Goal: Transaction & Acquisition: Purchase product/service

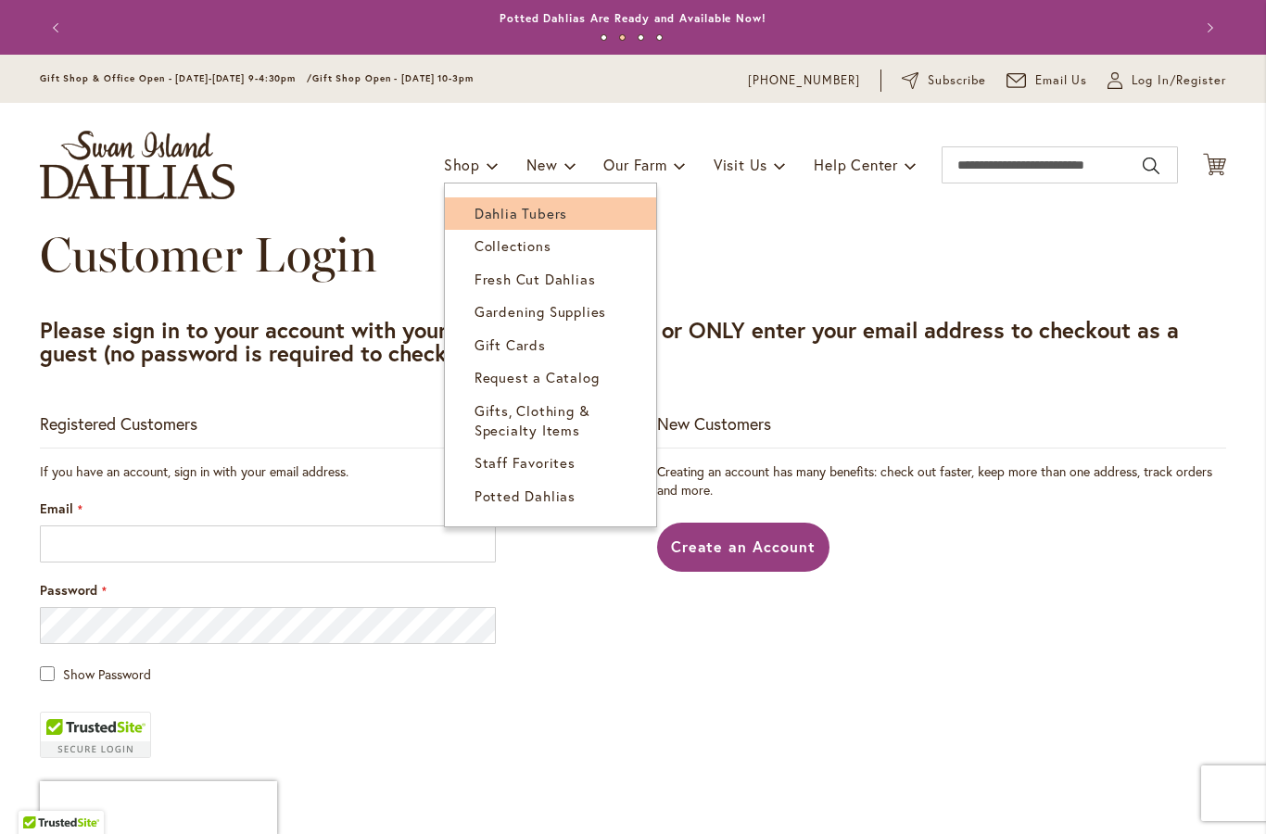
click at [545, 220] on span "Dahlia Tubers" at bounding box center [521, 213] width 93 height 19
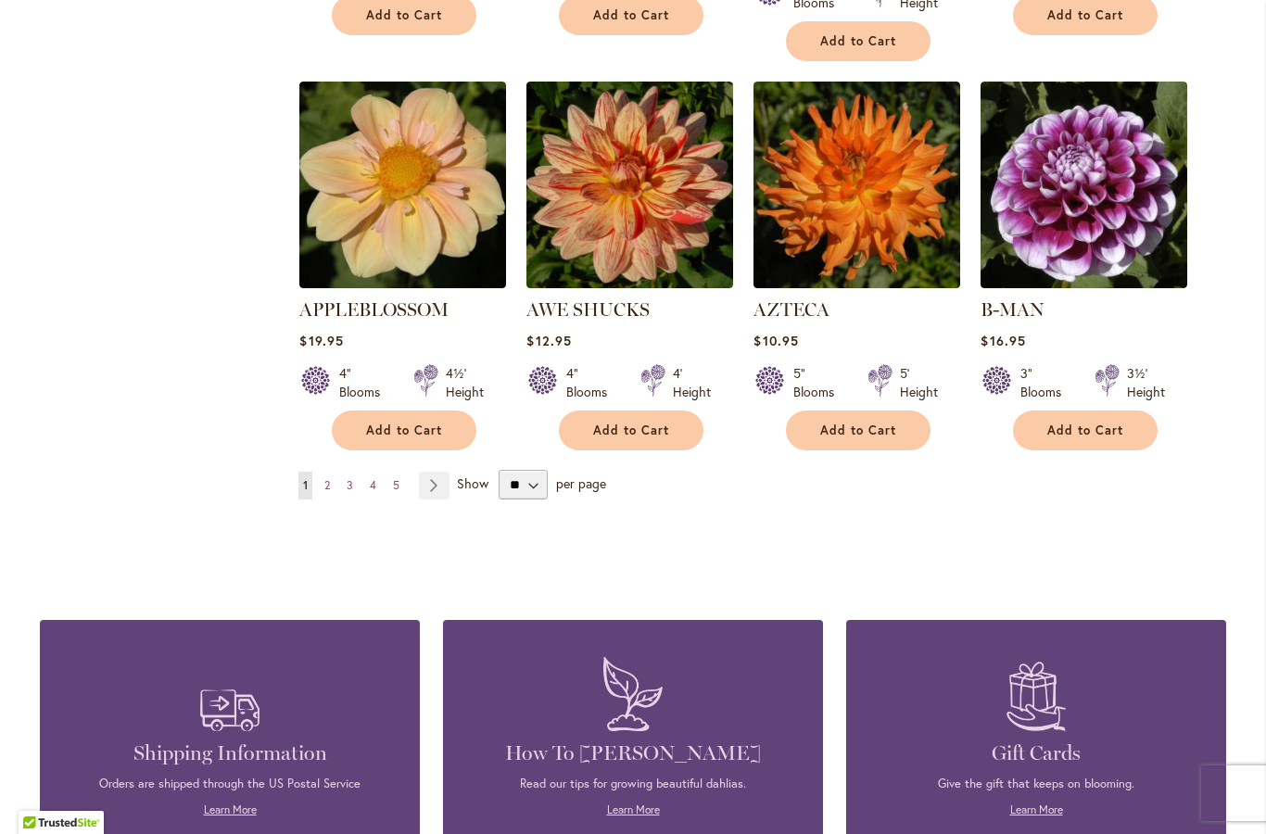
scroll to position [1608, 0]
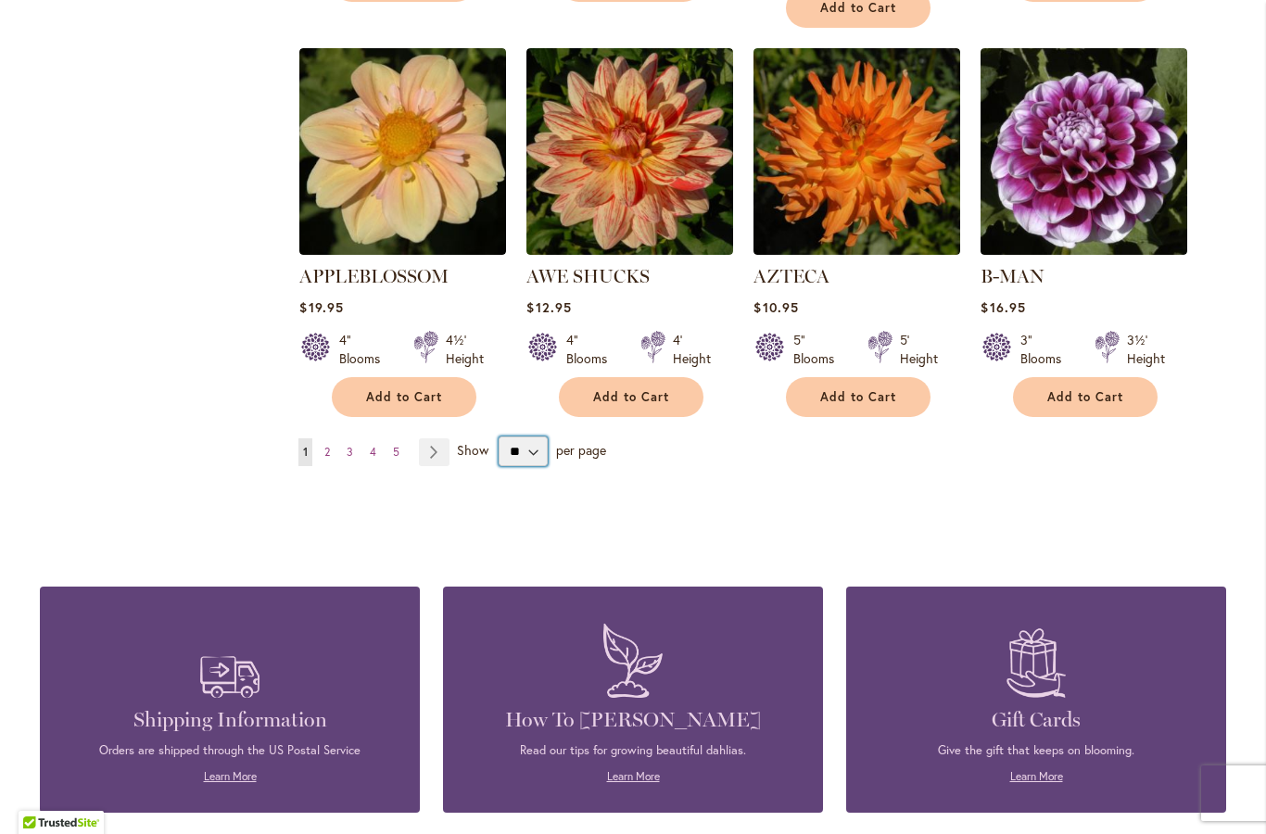
click at [538, 437] on select "** ** ** **" at bounding box center [523, 452] width 49 height 30
select select "**"
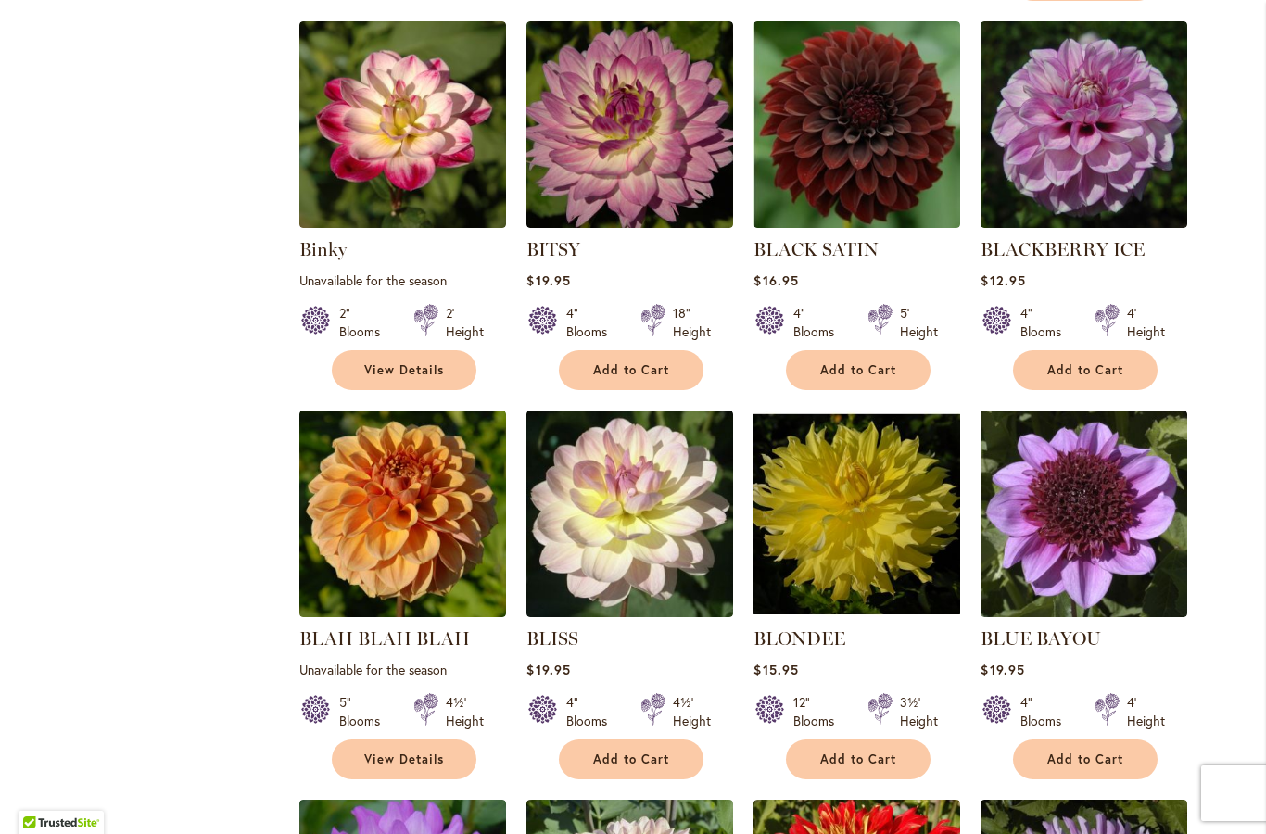
scroll to position [3606, 0]
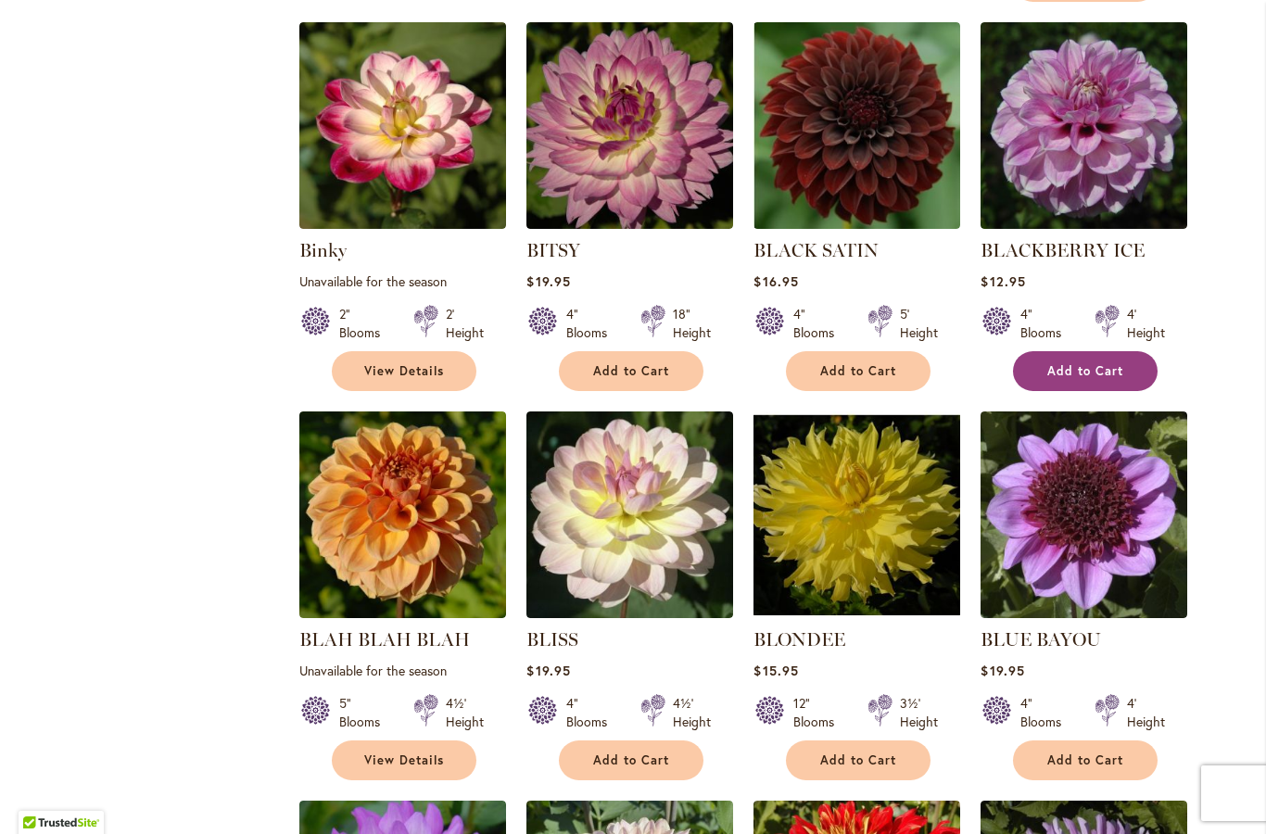
click at [1096, 363] on span "Add to Cart" at bounding box center [1085, 371] width 76 height 16
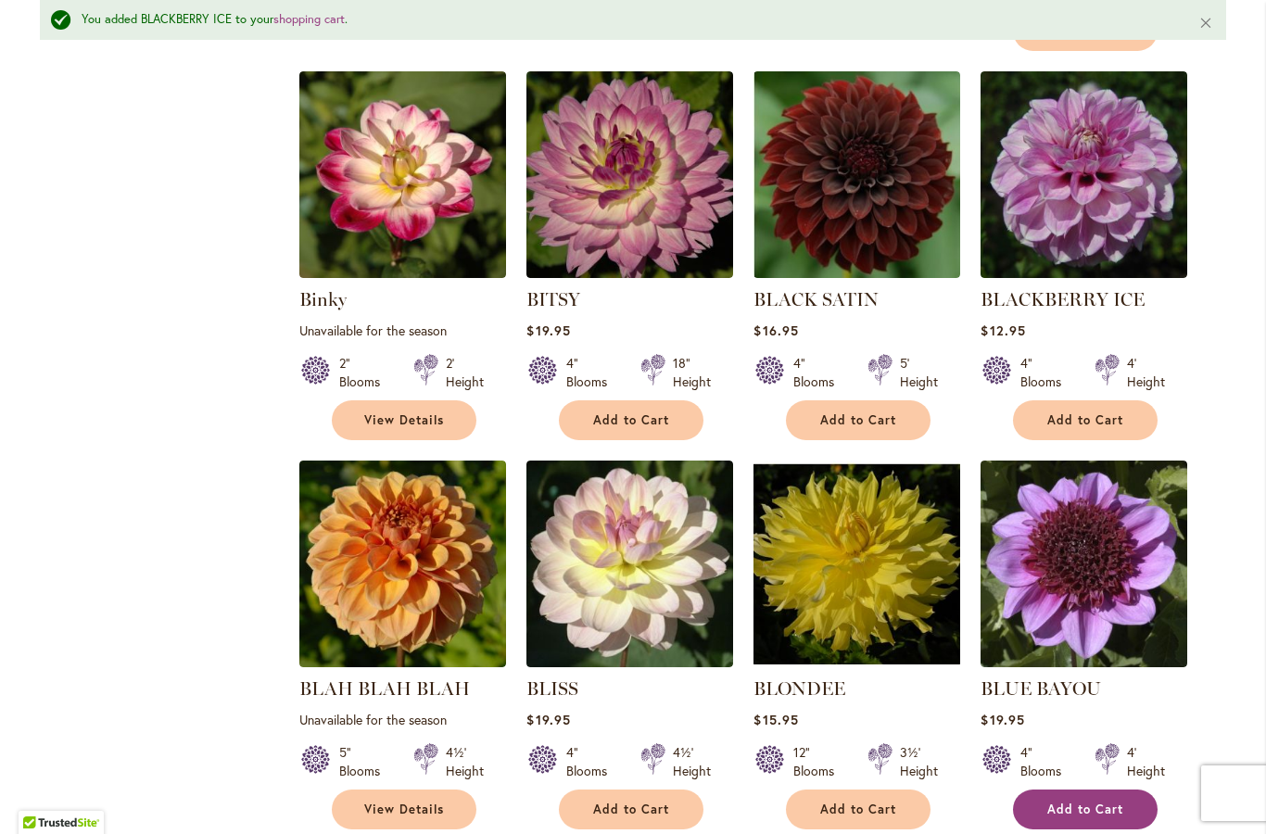
click at [1099, 802] on span "Add to Cart" at bounding box center [1085, 810] width 76 height 16
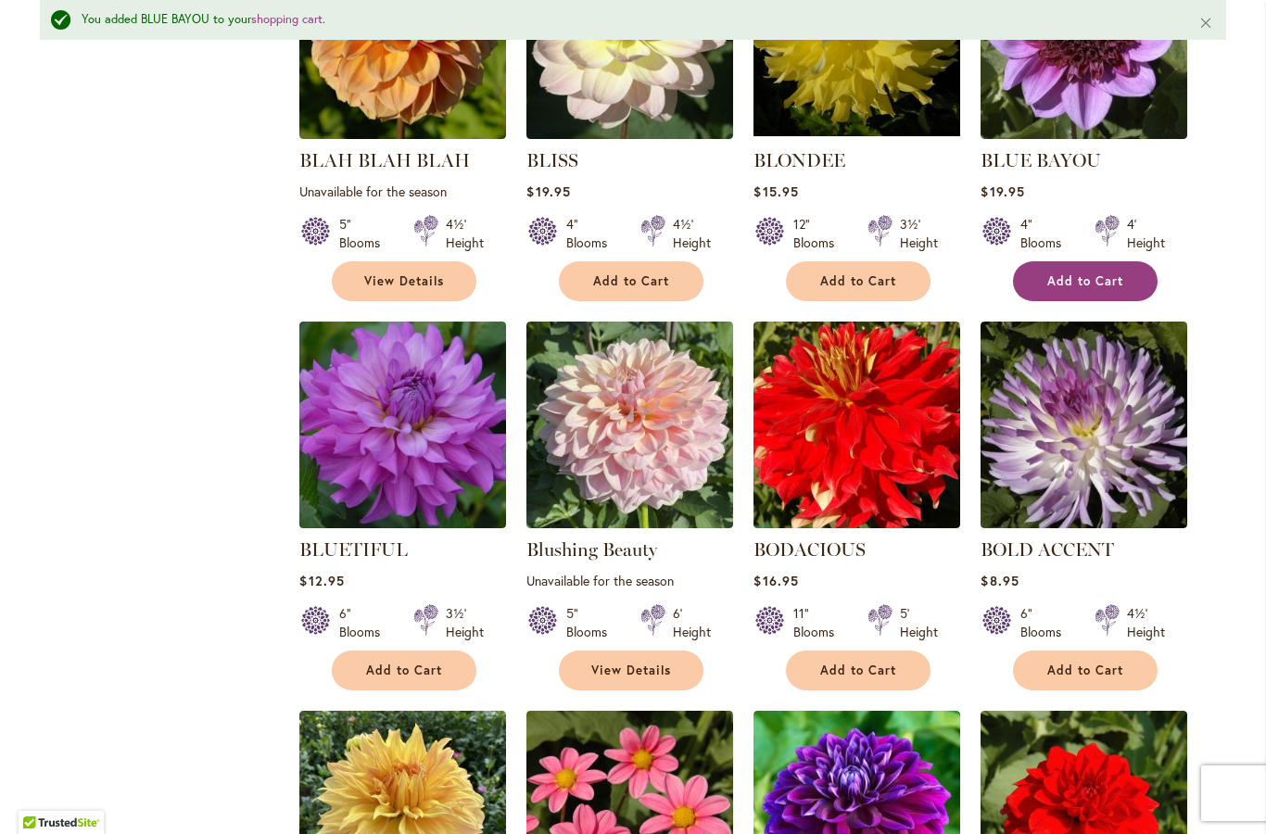
scroll to position [4169, 0]
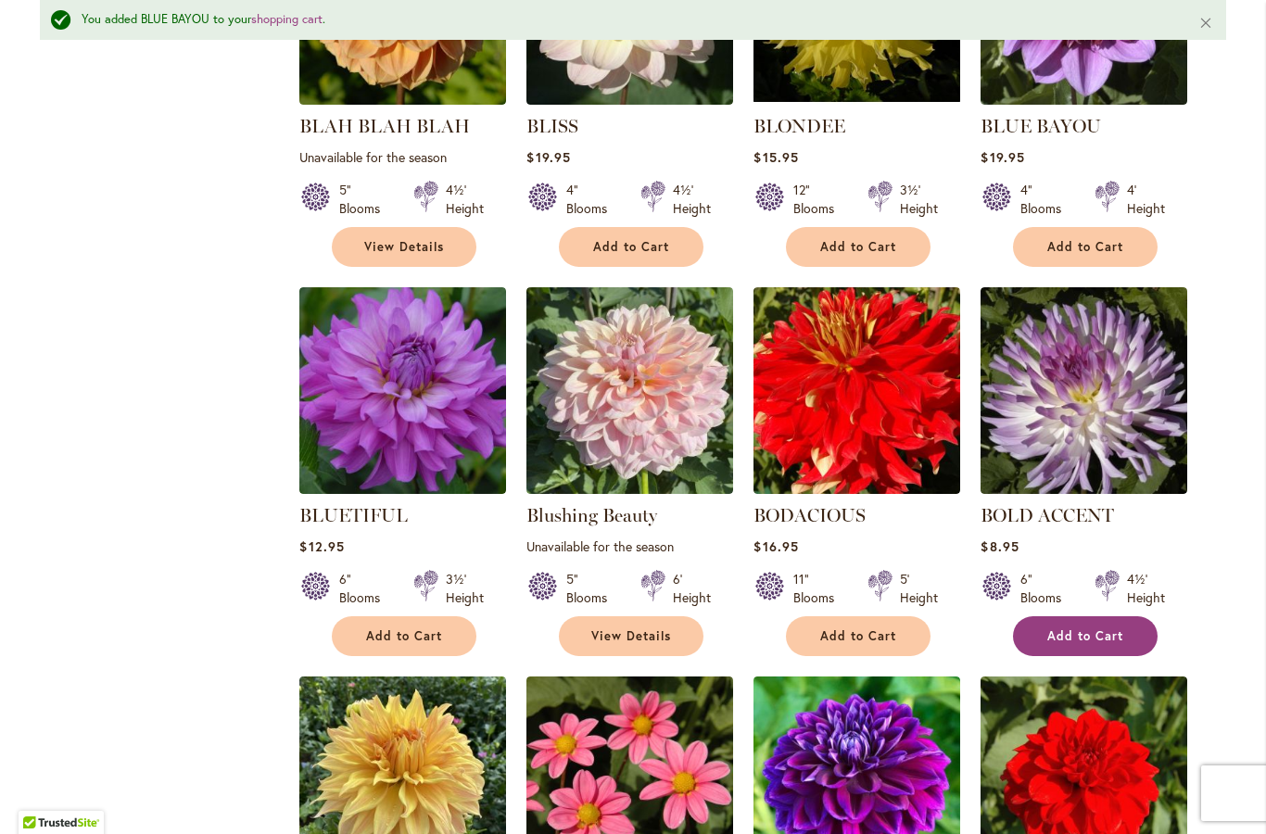
click at [1086, 616] on button "Add to Cart" at bounding box center [1085, 636] width 145 height 40
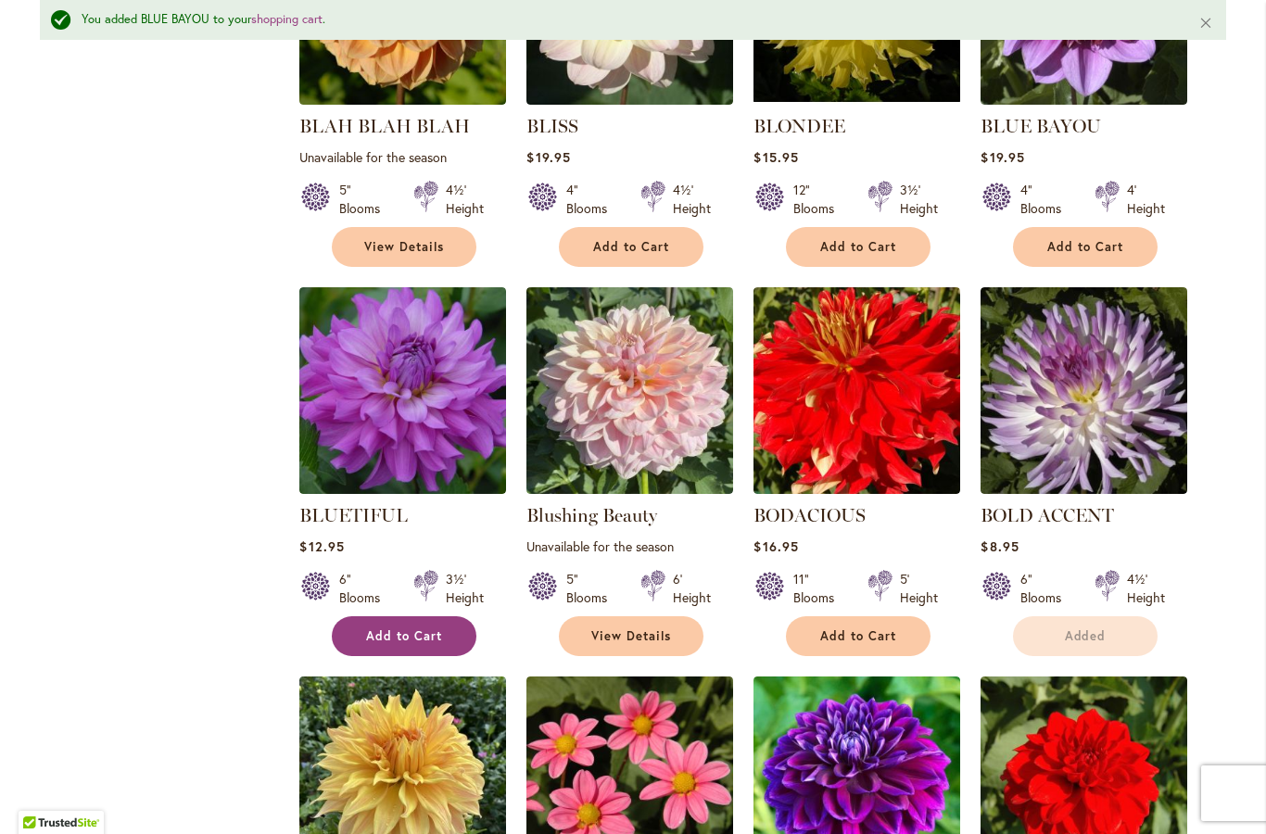
click at [386, 628] on span "Add to Cart" at bounding box center [404, 636] width 76 height 16
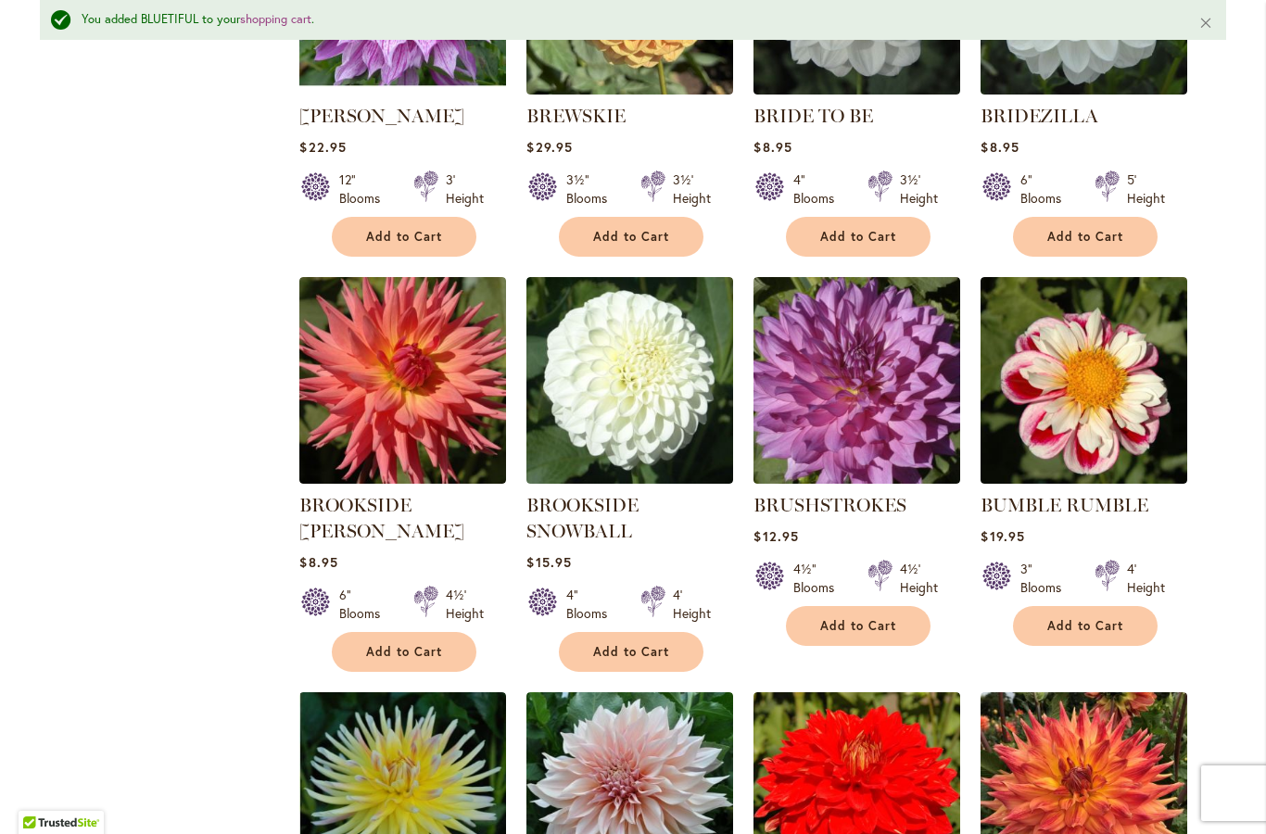
scroll to position [5350, 0]
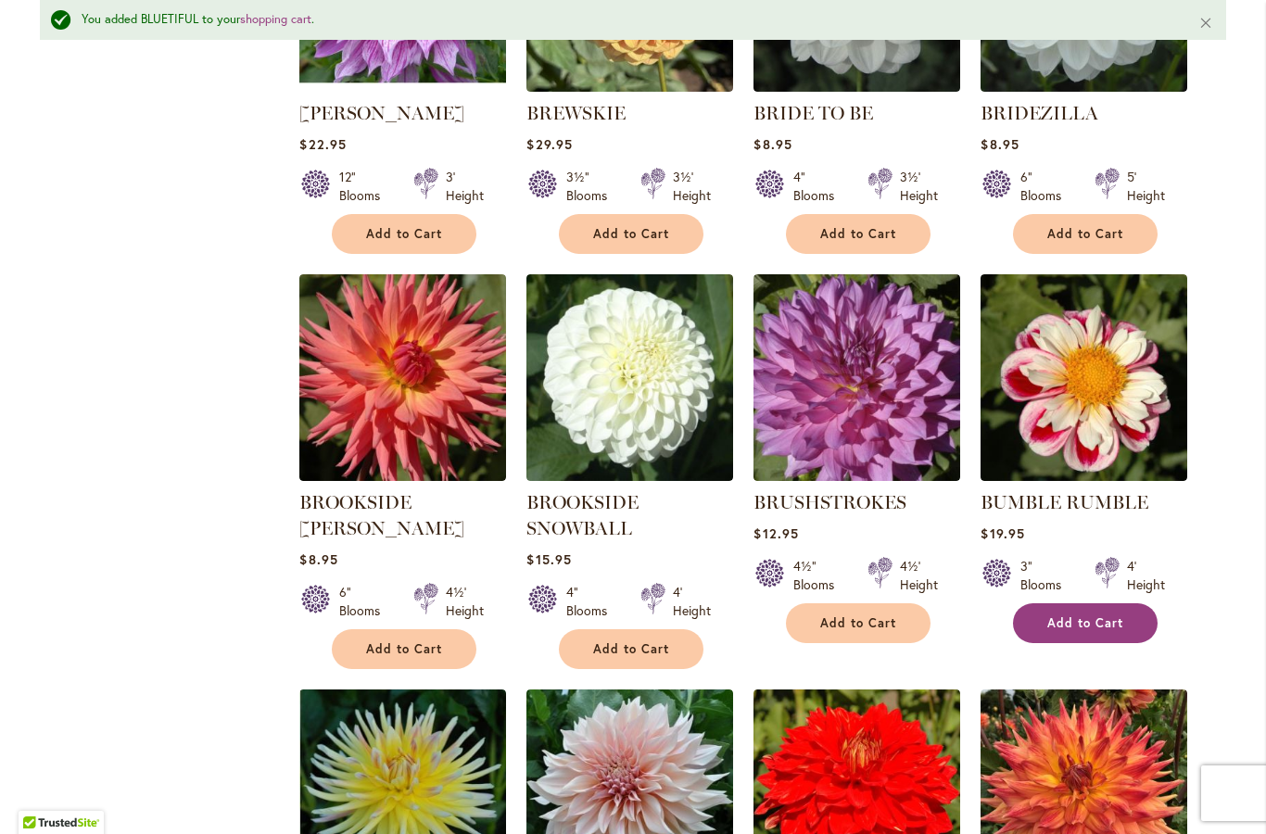
click at [1103, 615] on span "Add to Cart" at bounding box center [1085, 623] width 76 height 16
